Goal: Information Seeking & Learning: Check status

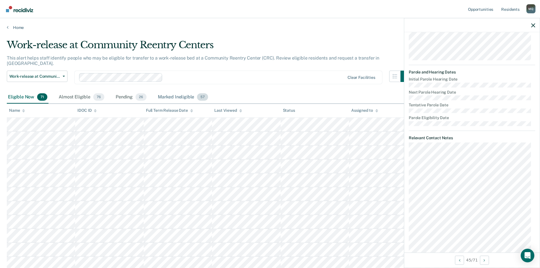
click at [183, 91] on div "Marked Ineligible 57" at bounding box center [183, 97] width 52 height 12
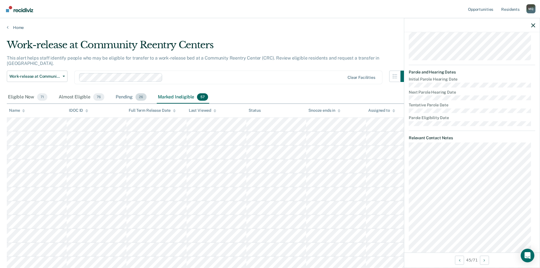
click at [120, 91] on div "Pending 26" at bounding box center [130, 97] width 33 height 12
click at [68, 91] on div "Almost Eligible 76" at bounding box center [81, 97] width 48 height 12
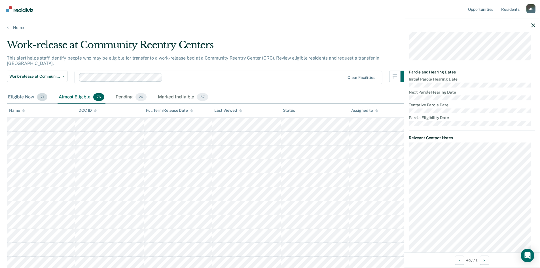
click at [29, 91] on div "Eligible Now 71" at bounding box center [28, 97] width 42 height 12
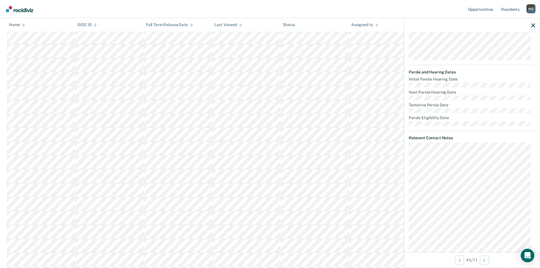
scroll to position [510, 0]
